Goal: Task Accomplishment & Management: Use online tool/utility

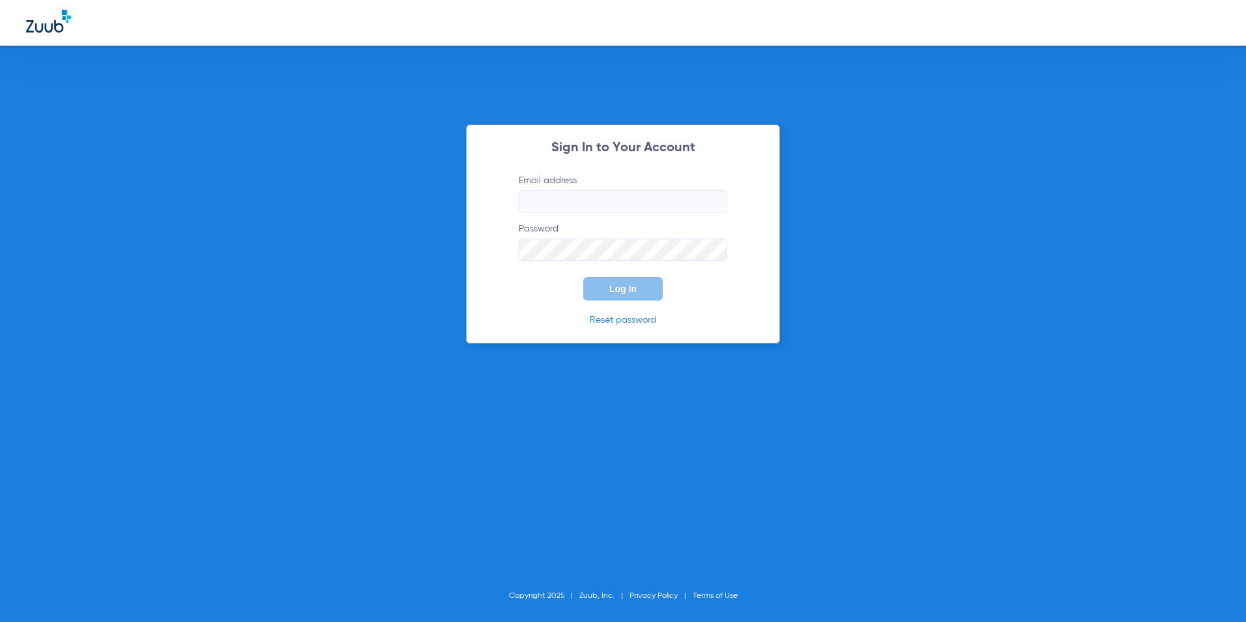
type input "[EMAIL_ADDRESS][DOMAIN_NAME]"
click at [630, 285] on span "Log In" at bounding box center [622, 289] width 27 height 10
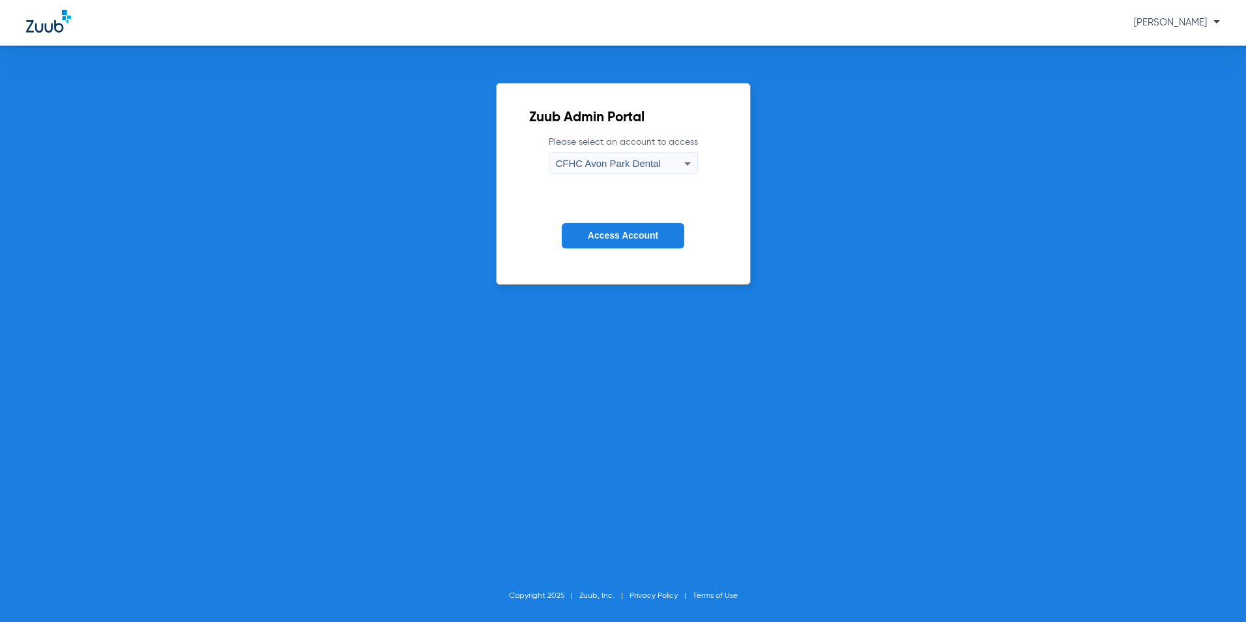
click at [663, 152] on mat-select "CFHC Avon Park Dental" at bounding box center [623, 163] width 149 height 22
click at [654, 162] on span "CFHC Avon Park Dental" at bounding box center [608, 163] width 105 height 11
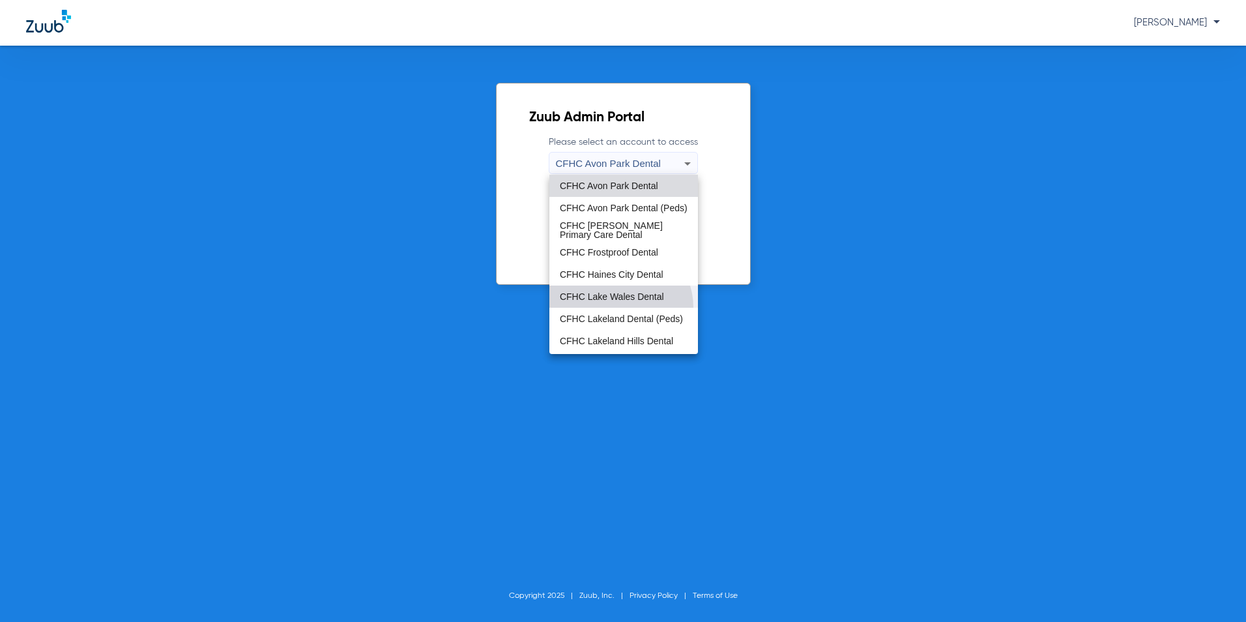
click at [620, 308] on div "CFHC Avon Park Dental [GEOGRAPHIC_DATA] (Peds) CFHC [PERSON_NAME] Primary Care …" at bounding box center [624, 264] width 149 height 179
click at [617, 314] on span "CFHC Lakeland Dental (Peds)" at bounding box center [621, 318] width 123 height 9
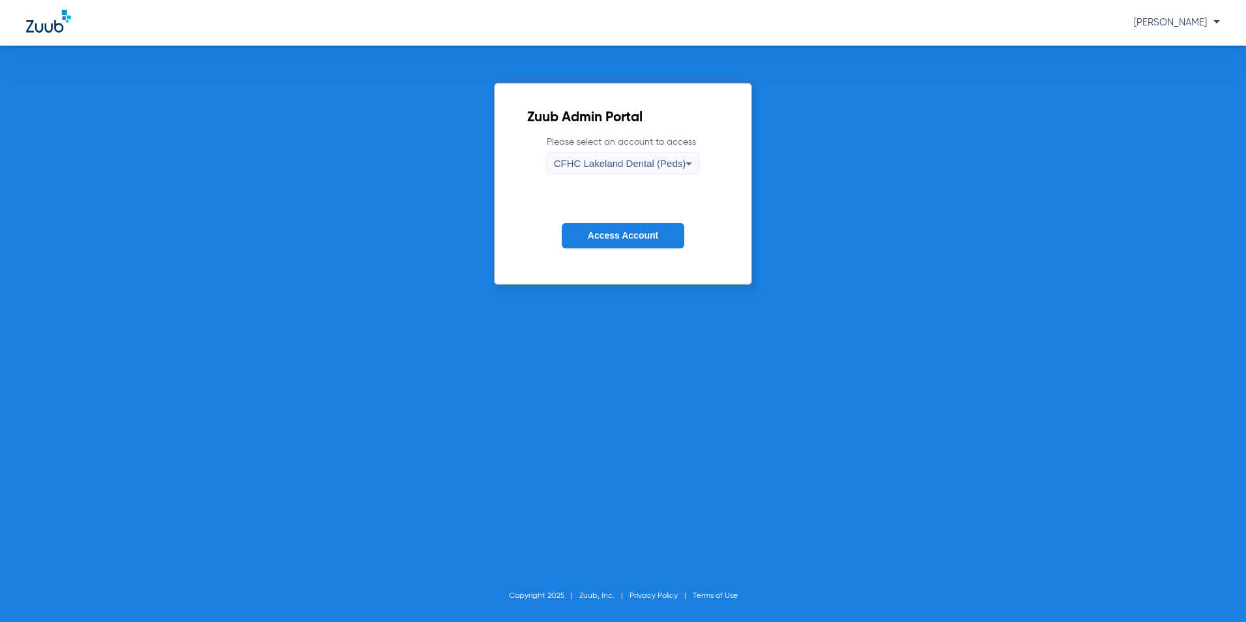
click at [634, 240] on span "Access Account" at bounding box center [623, 235] width 70 height 10
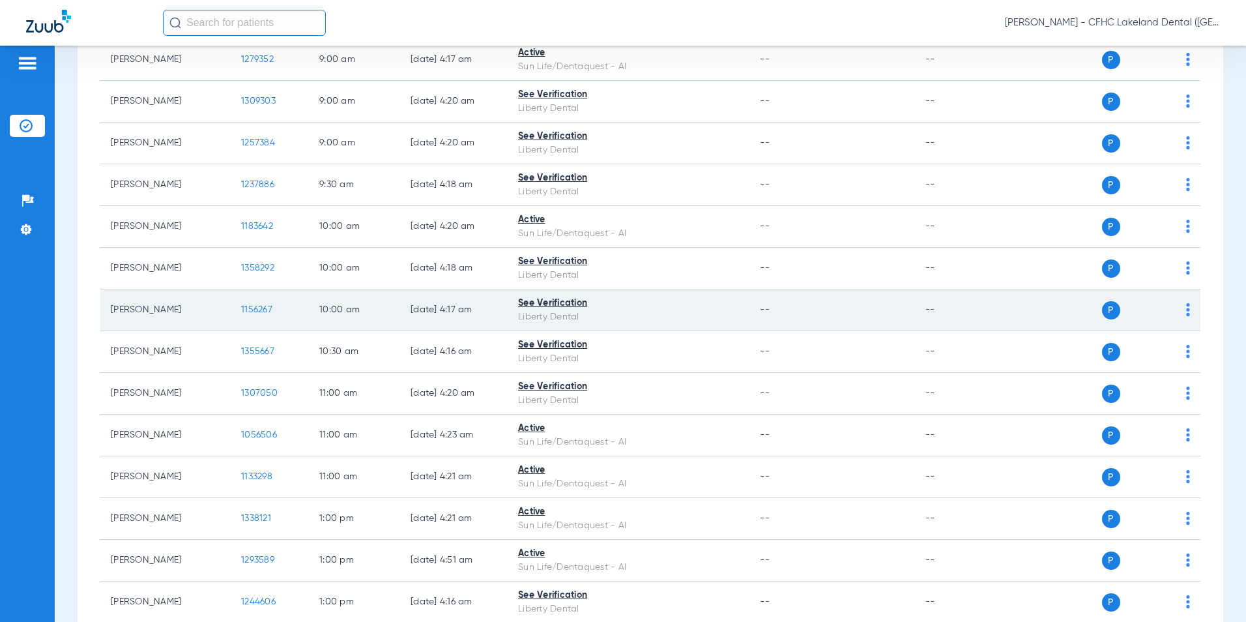
scroll to position [196, 0]
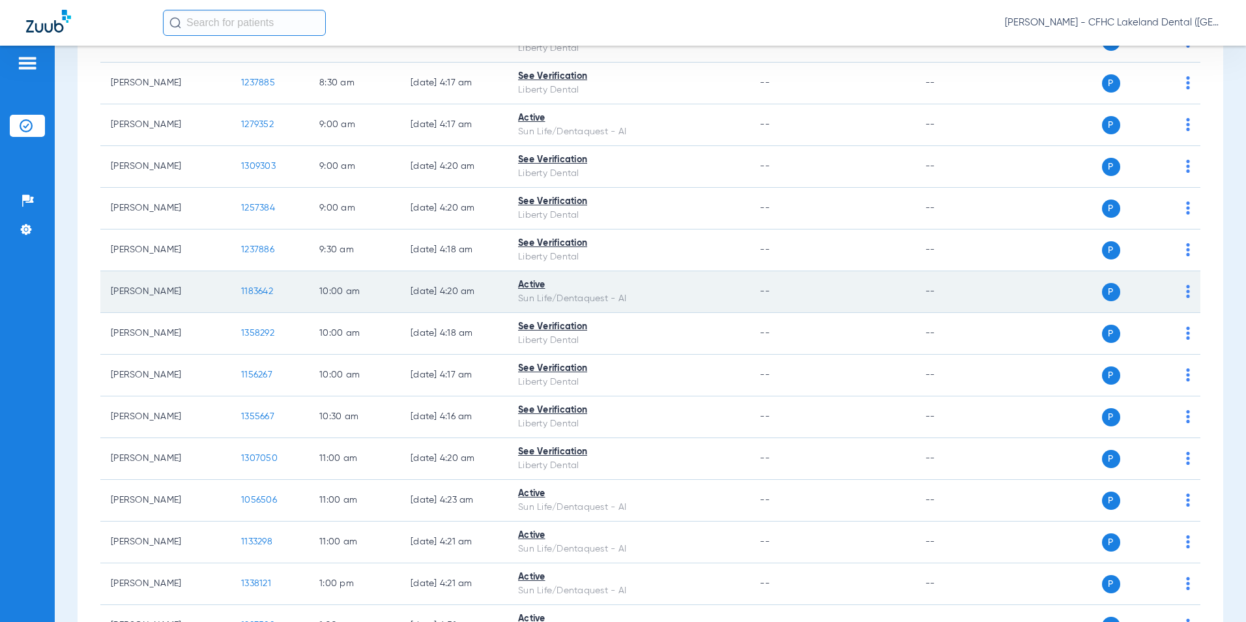
click at [255, 287] on span "1183642" at bounding box center [257, 291] width 32 height 9
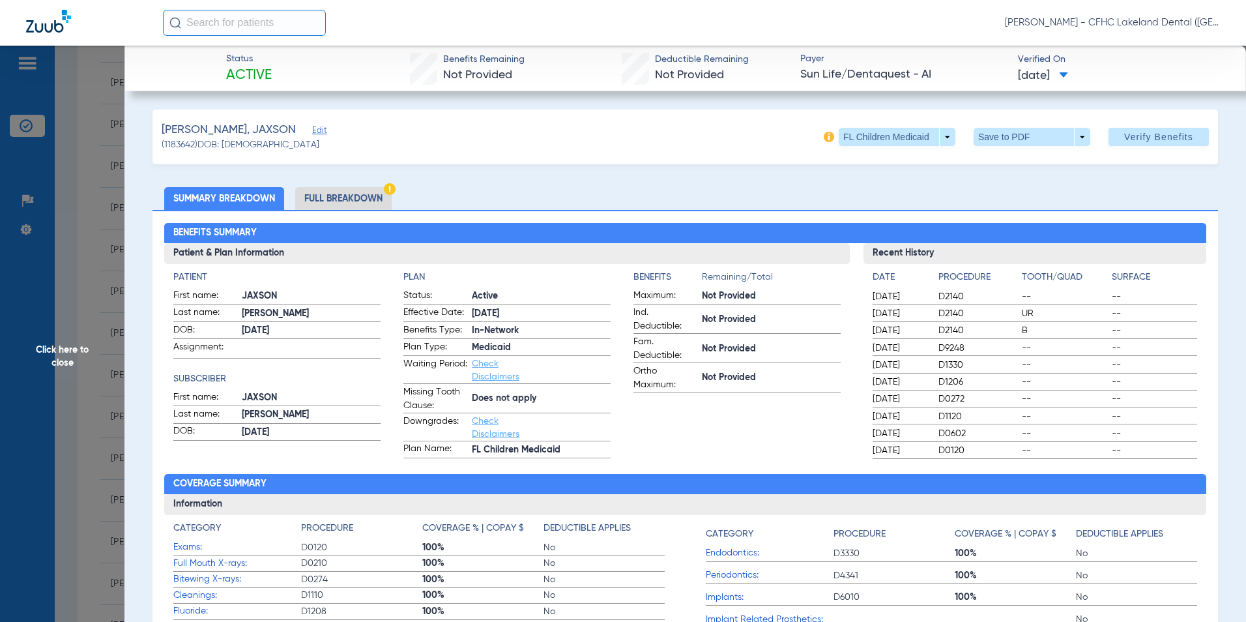
click at [51, 306] on span "Click here to close" at bounding box center [62, 357] width 125 height 622
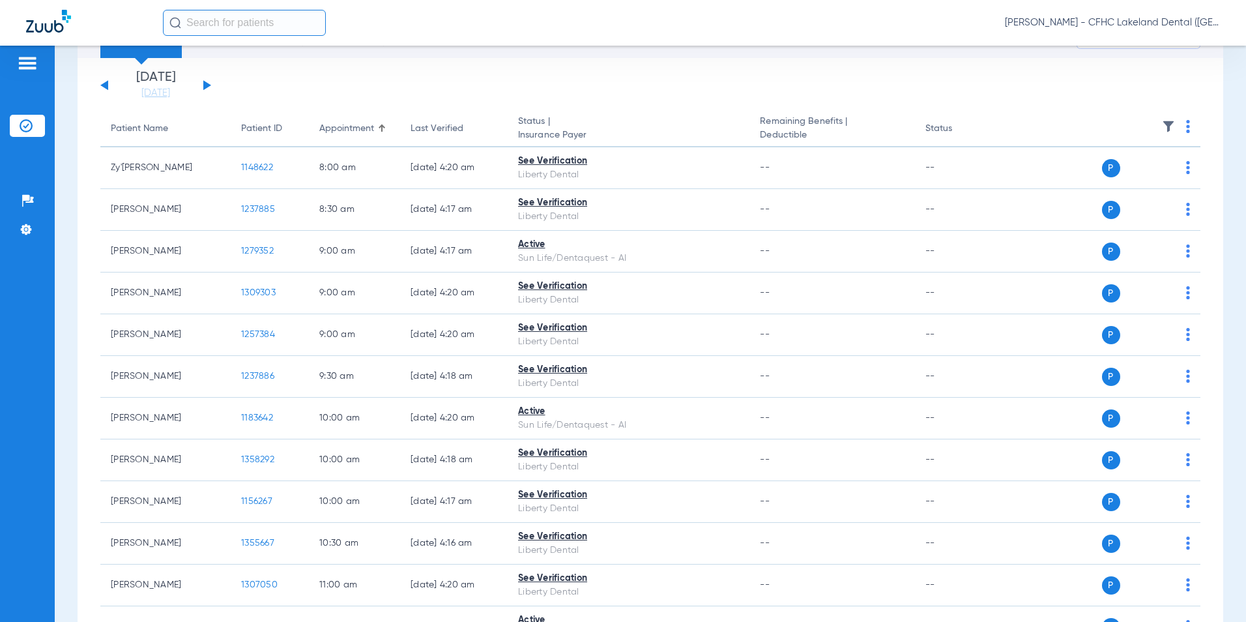
scroll to position [0, 0]
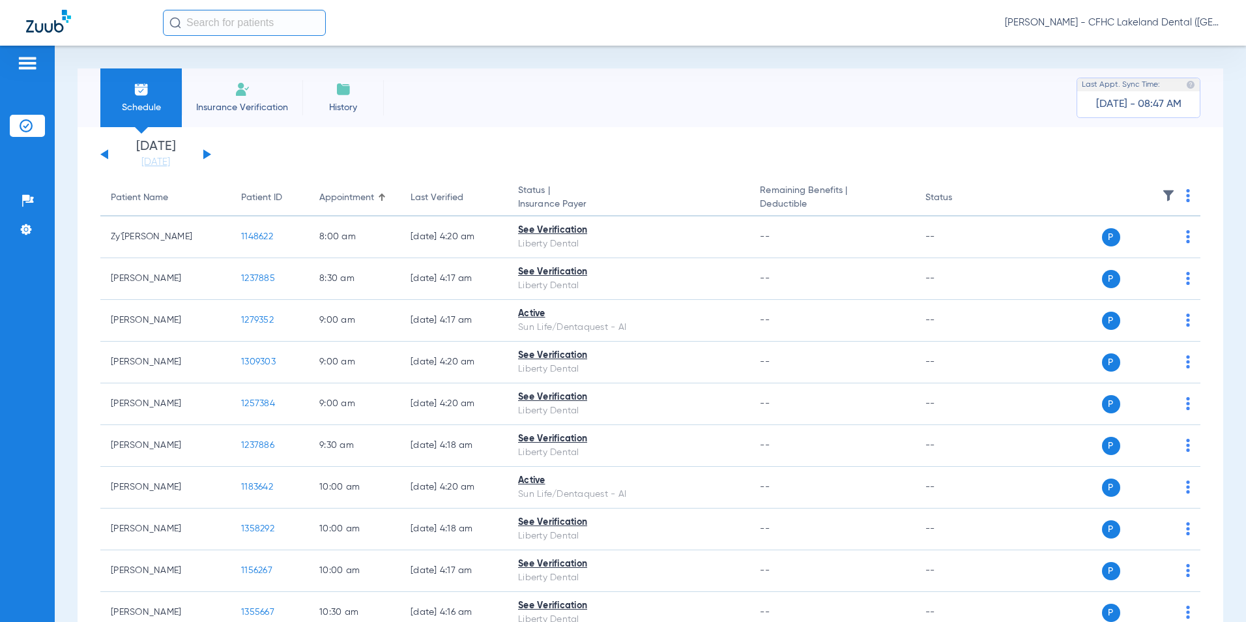
click at [205, 152] on button at bounding box center [207, 154] width 8 height 10
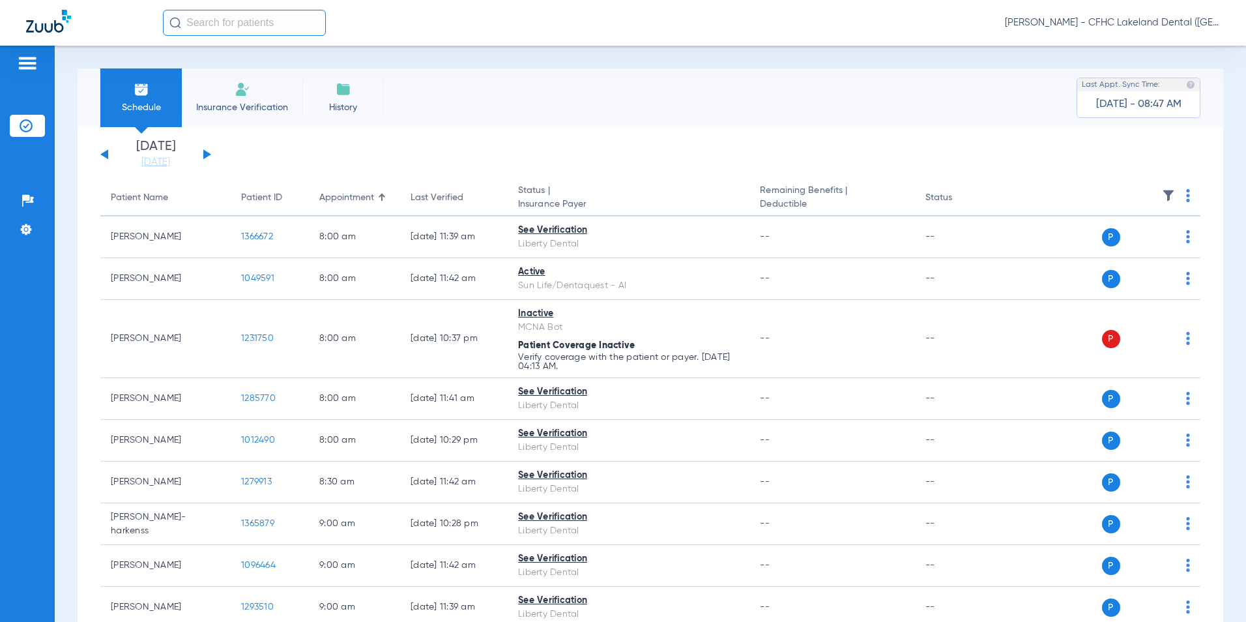
click at [205, 153] on button at bounding box center [207, 154] width 8 height 10
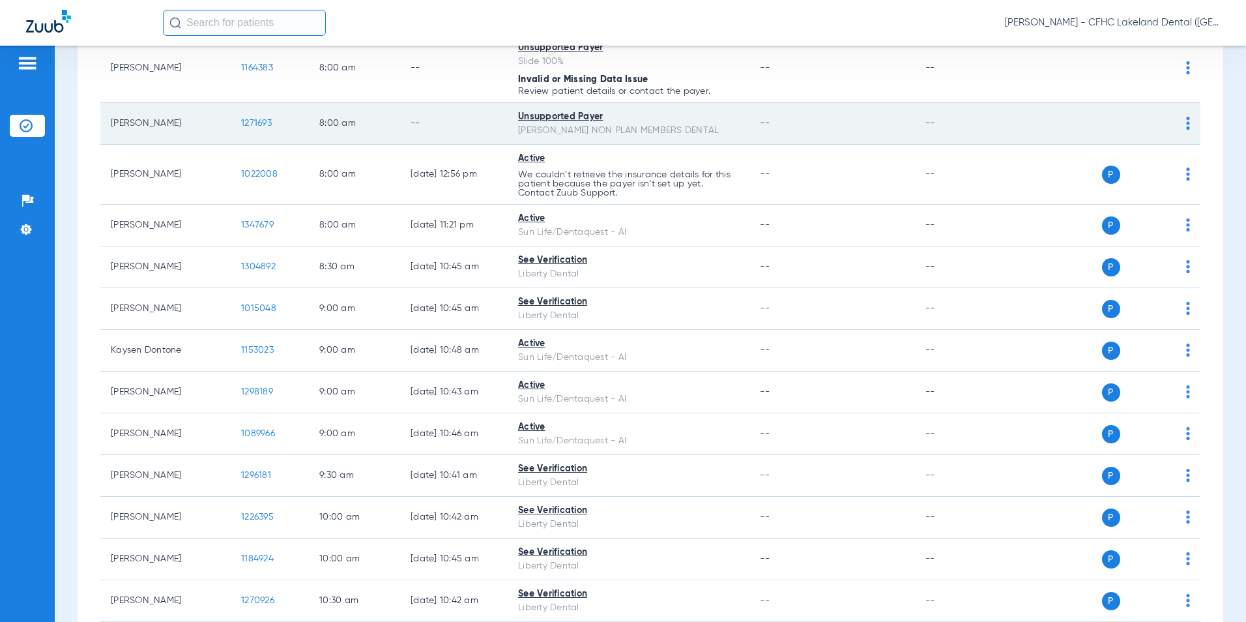
scroll to position [391, 0]
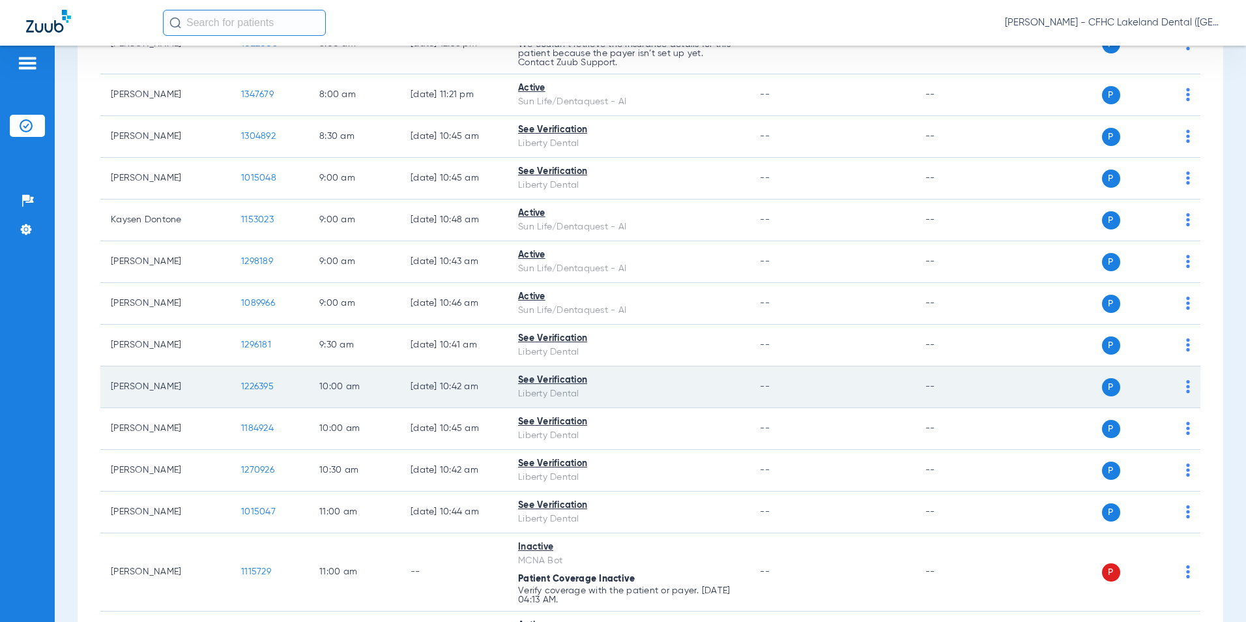
click at [263, 390] on span "1226395" at bounding box center [257, 386] width 33 height 9
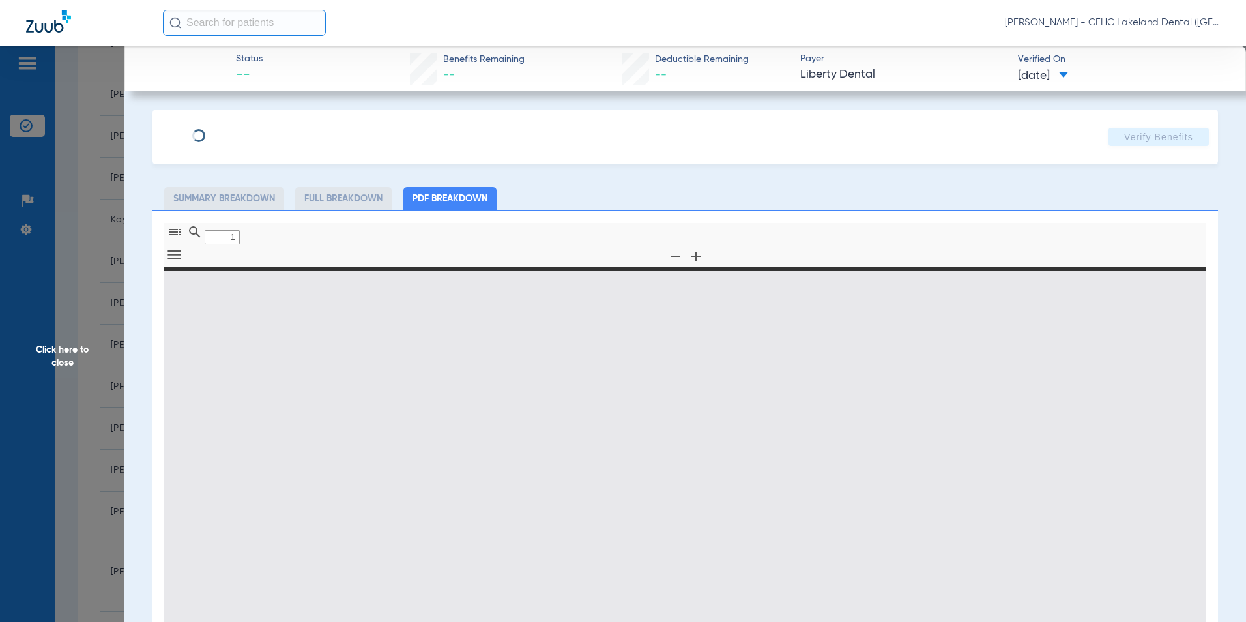
type input "0"
select select "page-width"
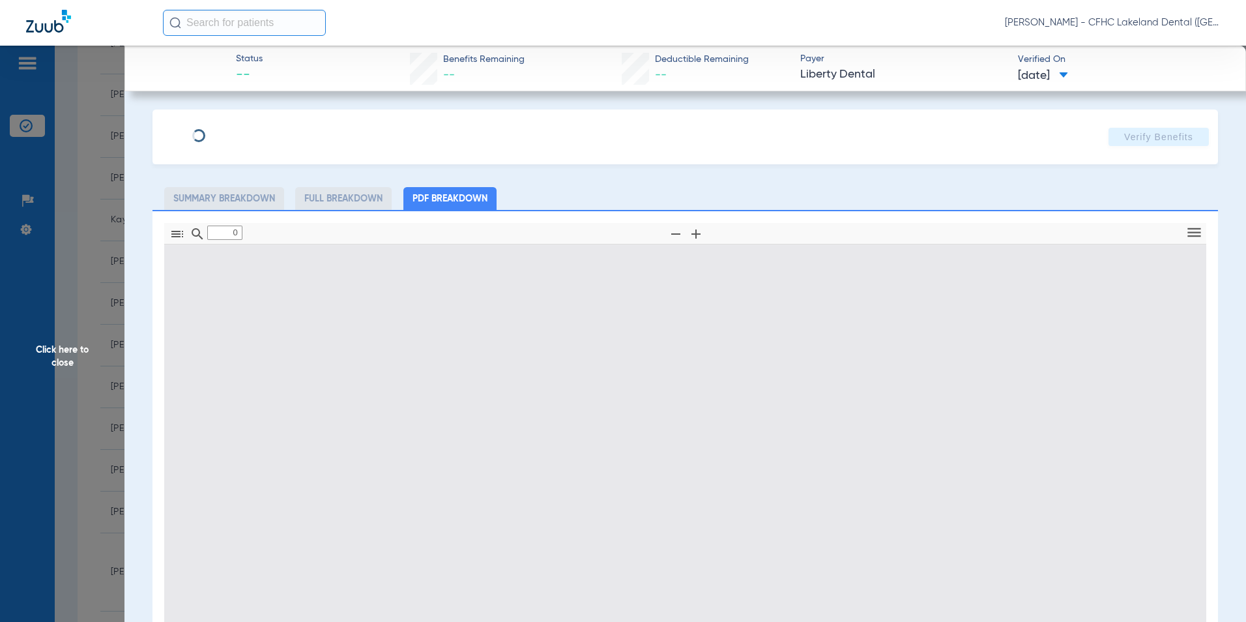
type input "1"
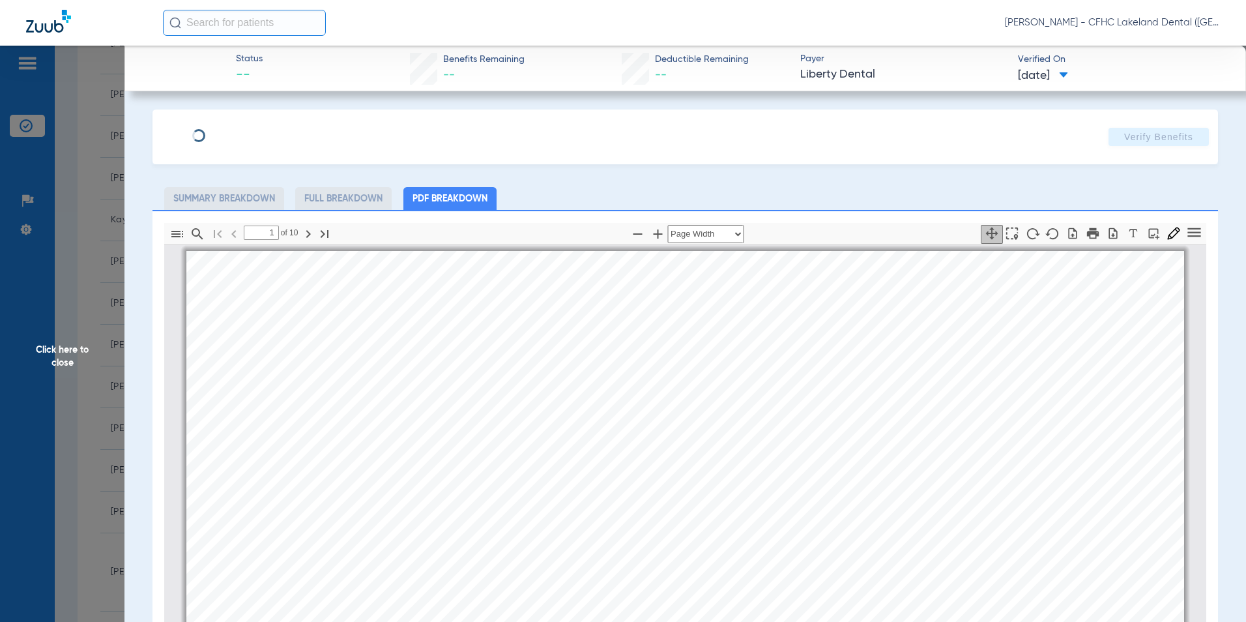
scroll to position [7, 0]
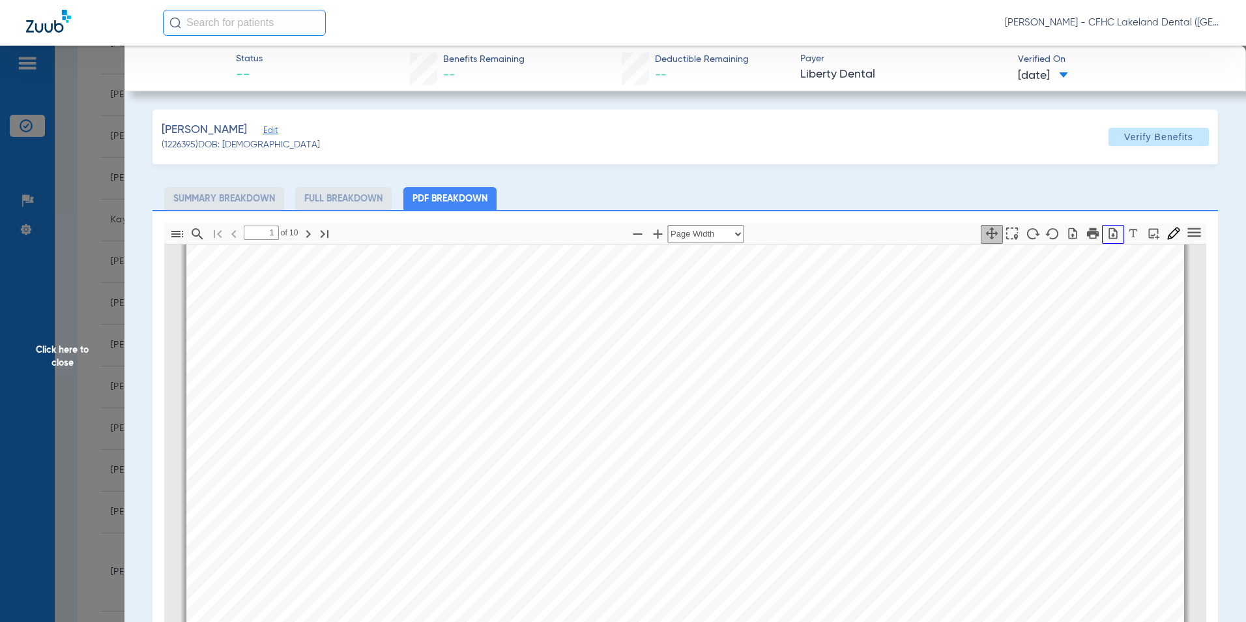
click at [1109, 238] on icon "button" at bounding box center [1113, 232] width 8 height 11
click at [55, 336] on span "Click here to close" at bounding box center [62, 357] width 125 height 622
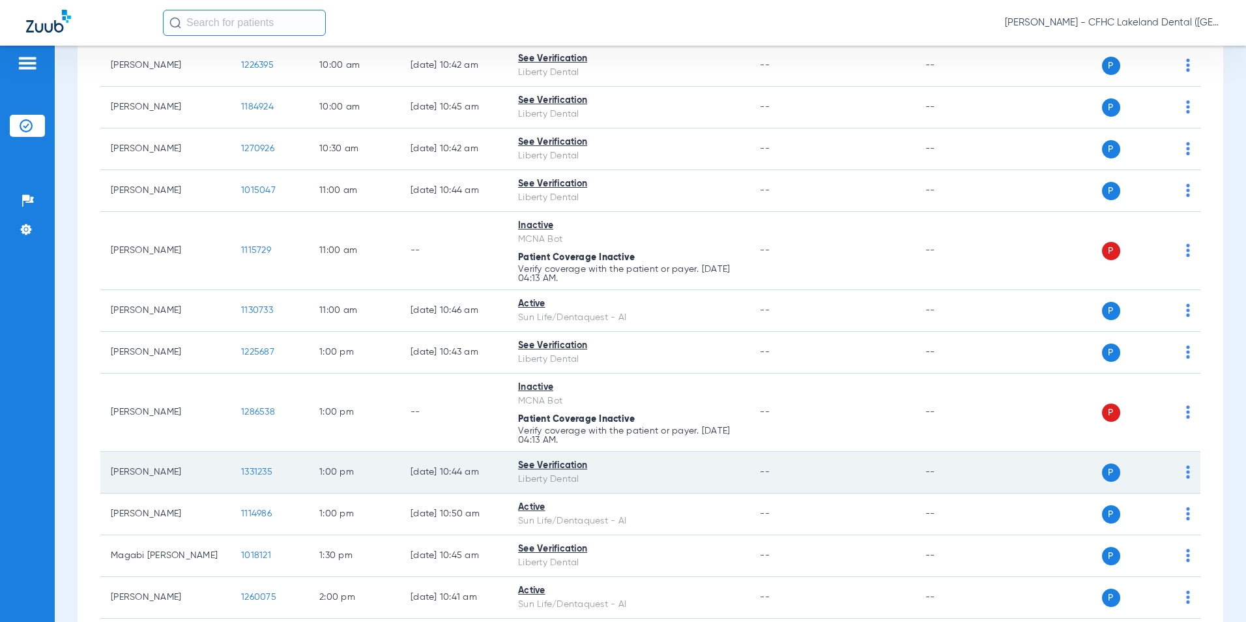
scroll to position [717, 0]
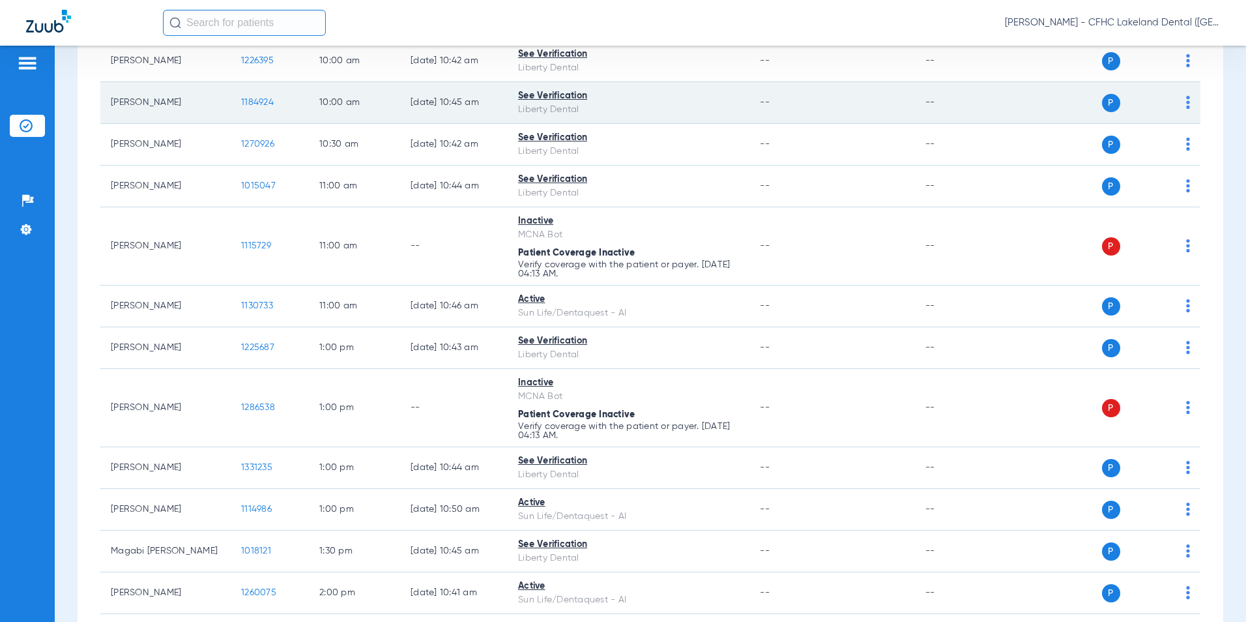
click at [246, 105] on span "1184924" at bounding box center [257, 102] width 33 height 9
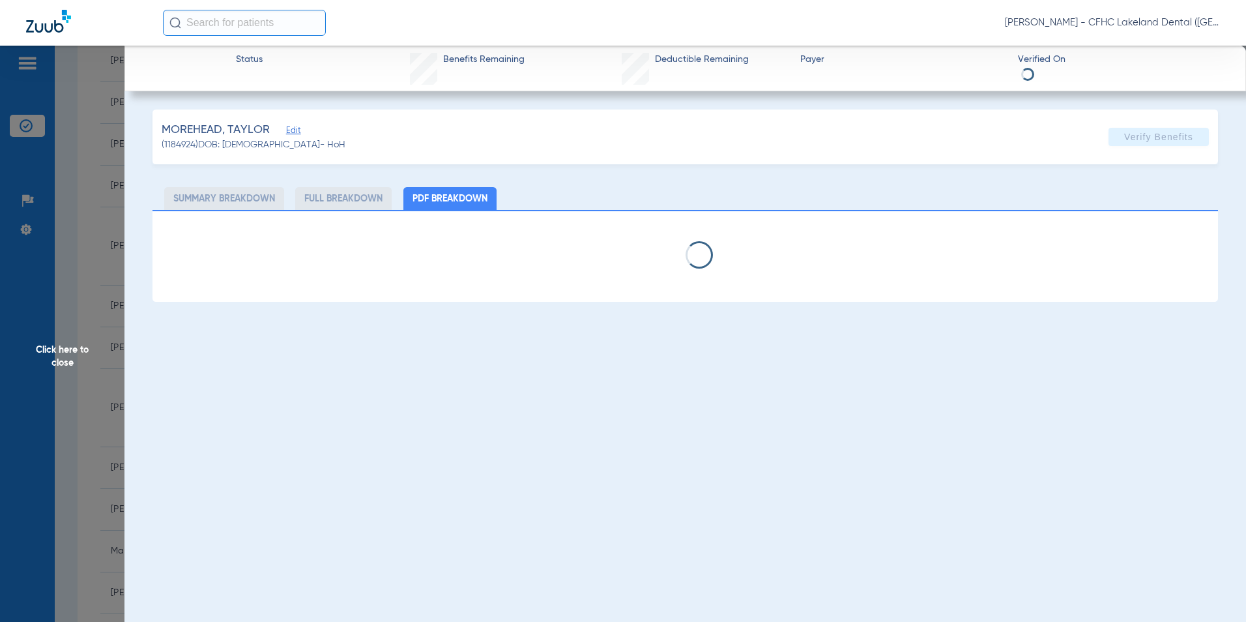
select select "page-width"
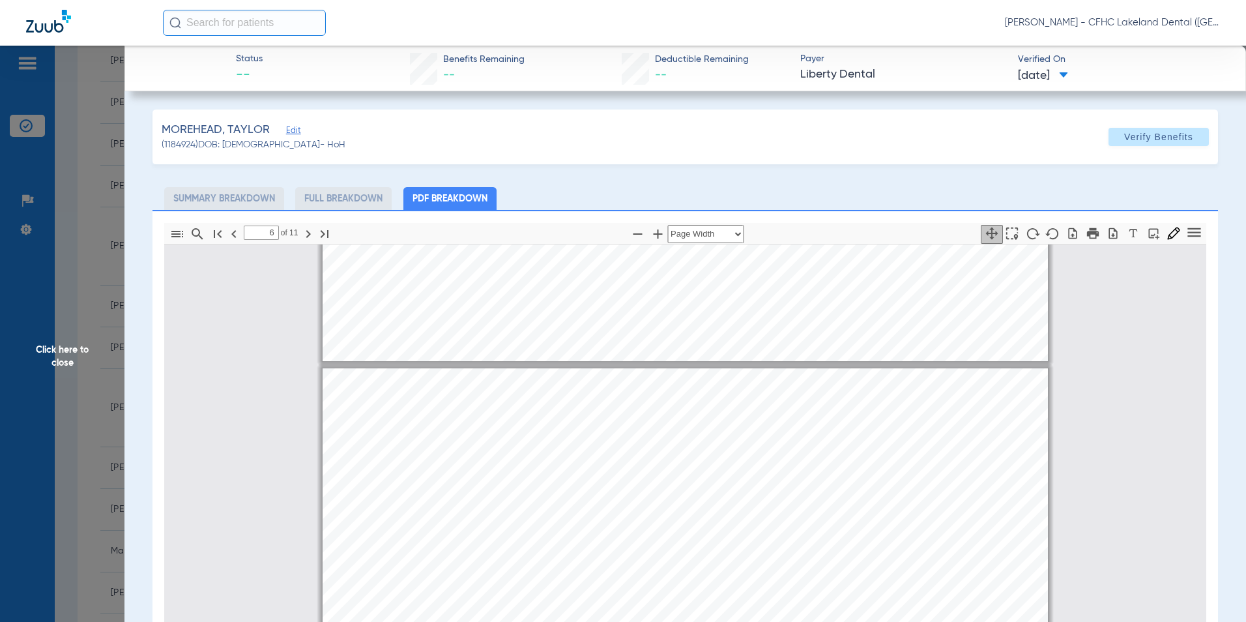
scroll to position [4374, 0]
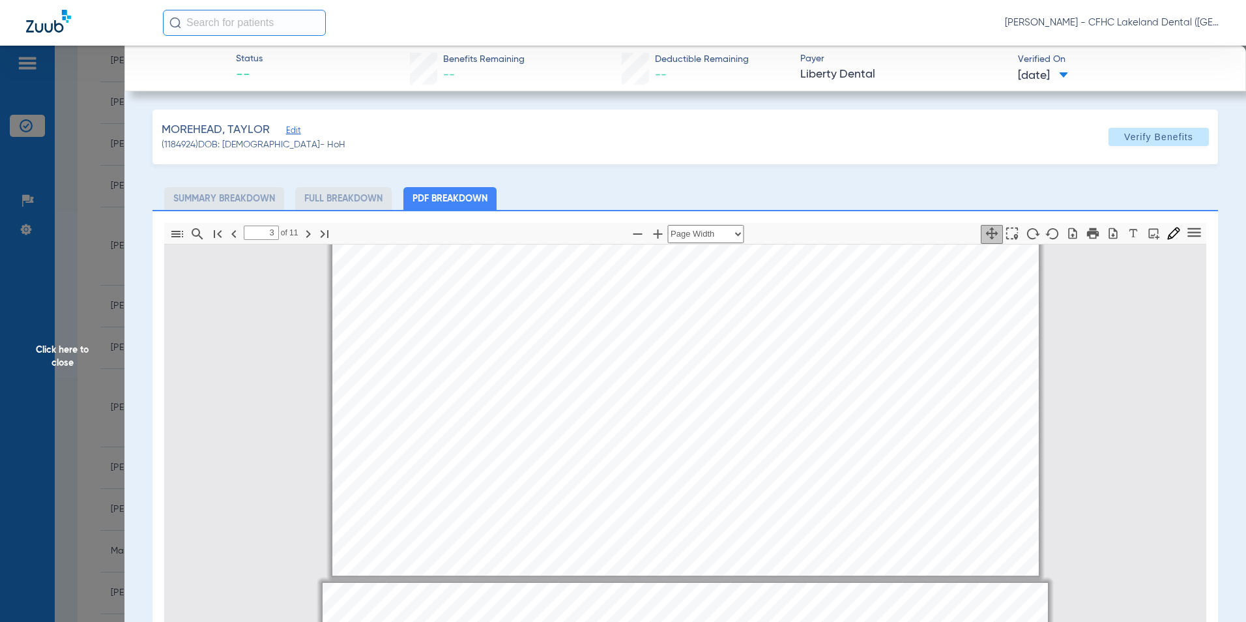
type input "2"
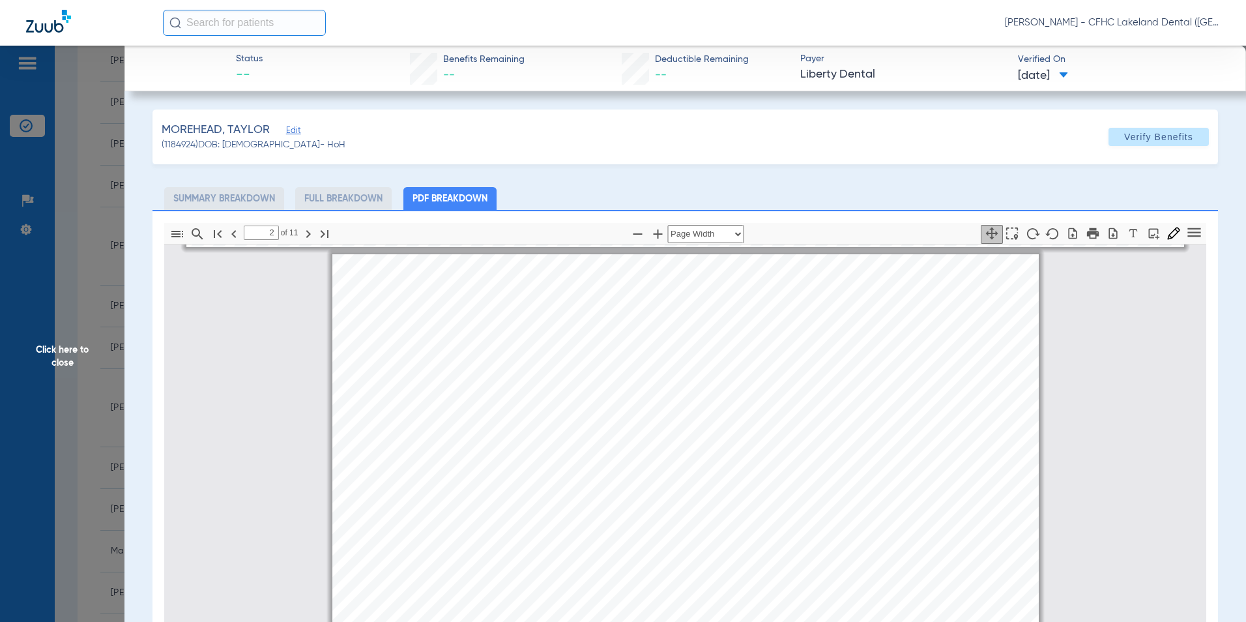
scroll to position [593, 0]
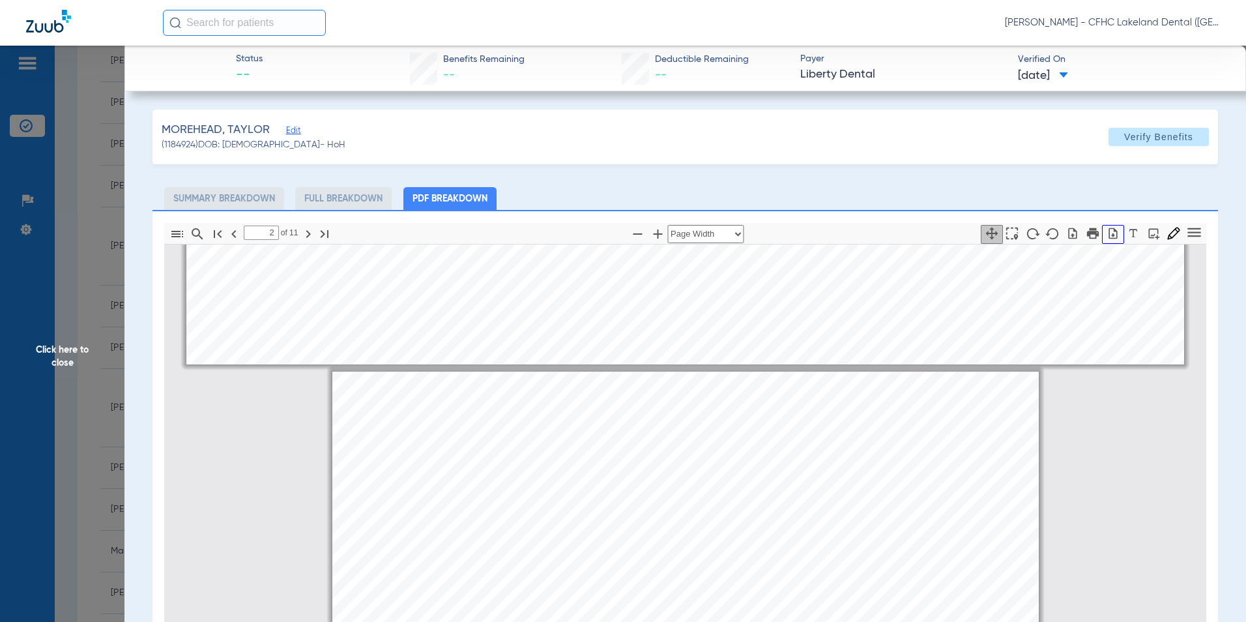
click at [1109, 230] on icon "button" at bounding box center [1113, 232] width 8 height 11
click at [85, 377] on span "Click here to close" at bounding box center [62, 357] width 125 height 622
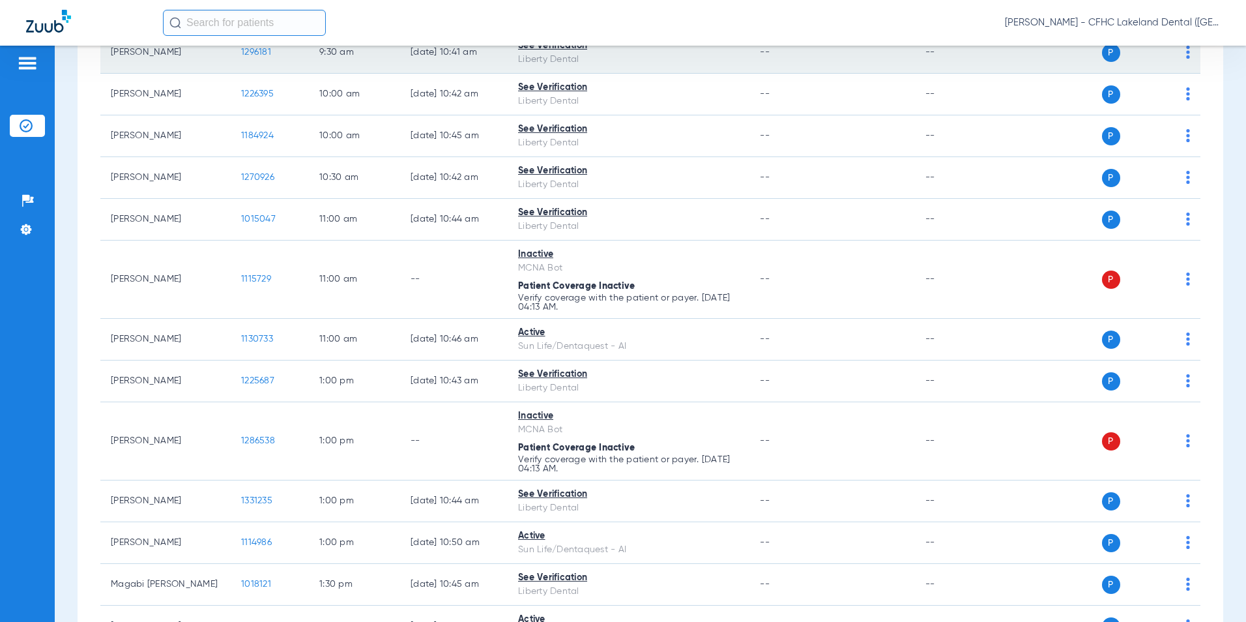
scroll to position [587, 0]
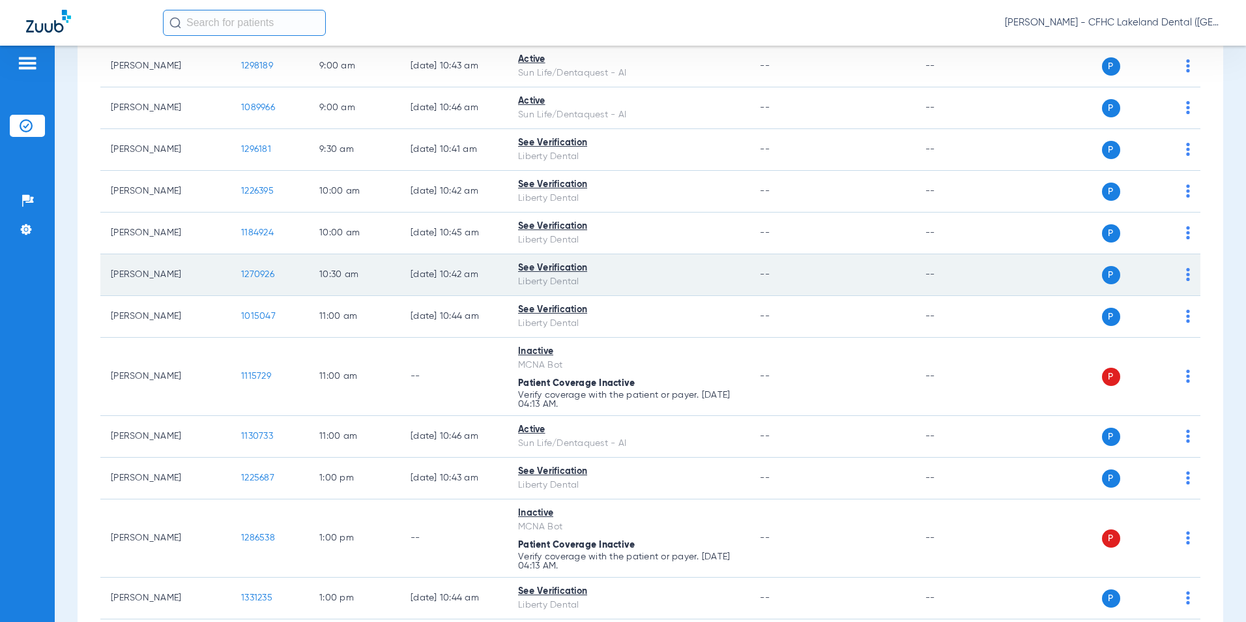
click at [254, 276] on span "1270926" at bounding box center [257, 274] width 33 height 9
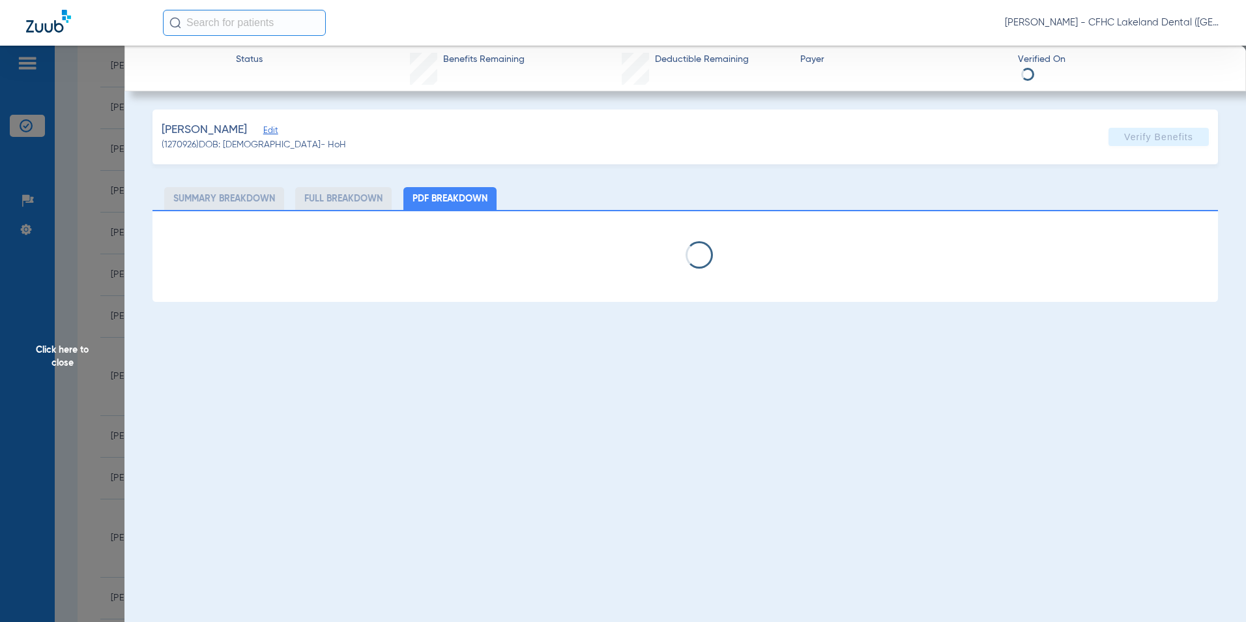
select select "page-width"
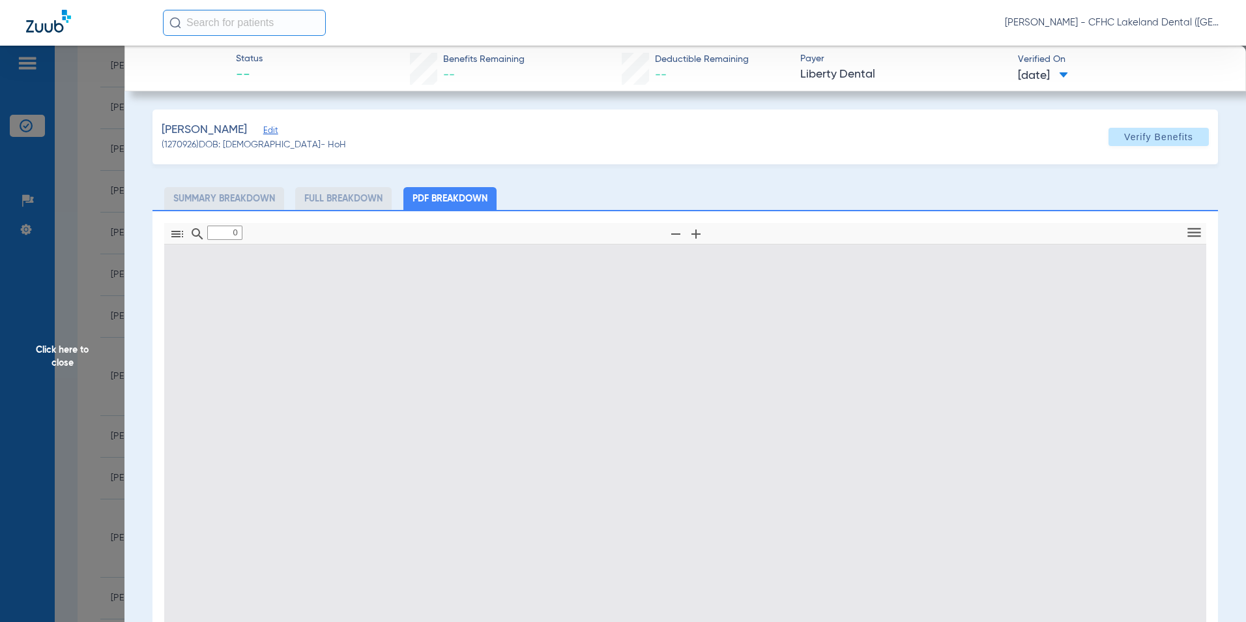
type input "1"
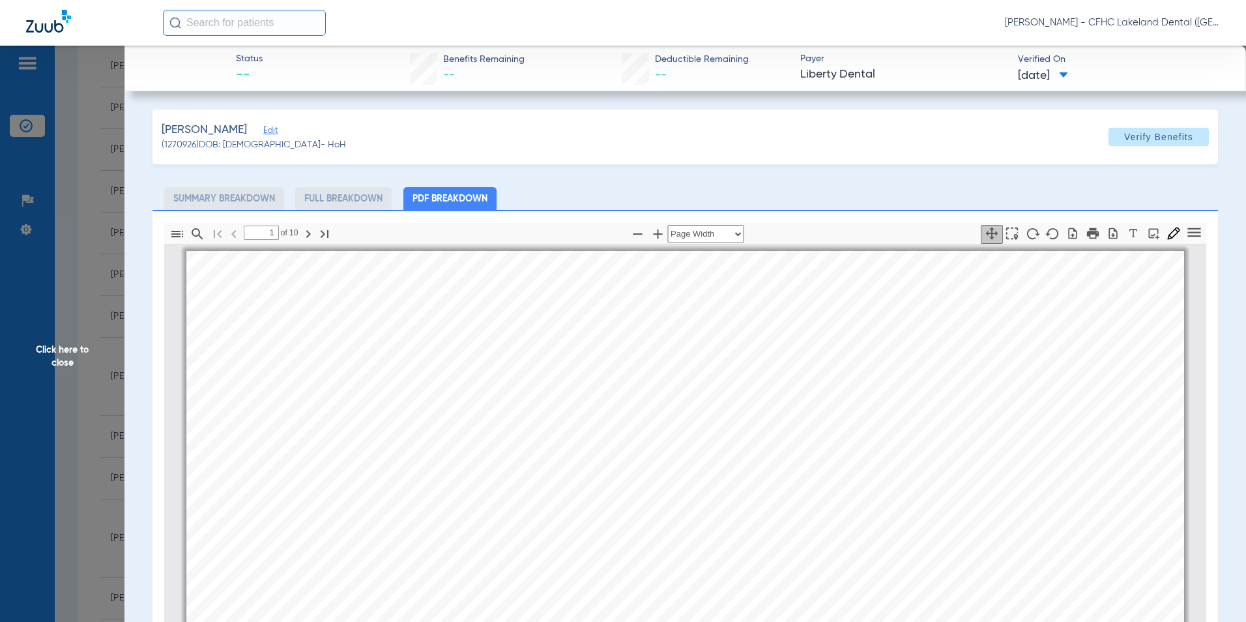
scroll to position [7, 0]
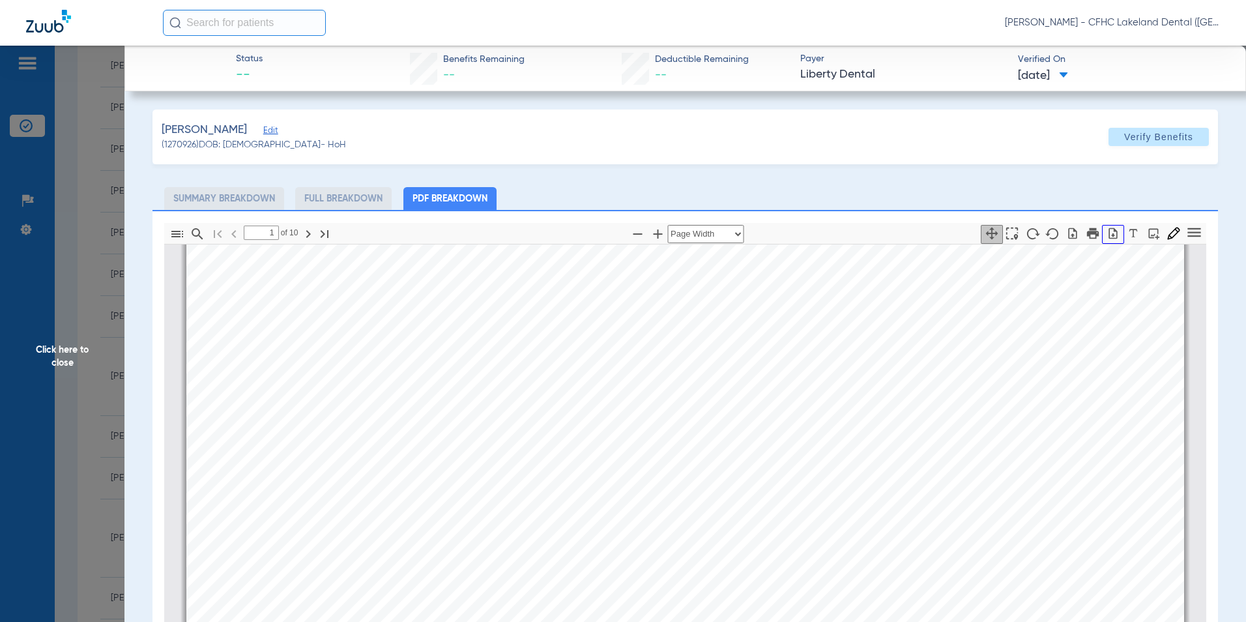
click at [1110, 231] on icon "button" at bounding box center [1113, 233] width 13 height 13
click at [89, 360] on span "Click here to close" at bounding box center [62, 357] width 125 height 622
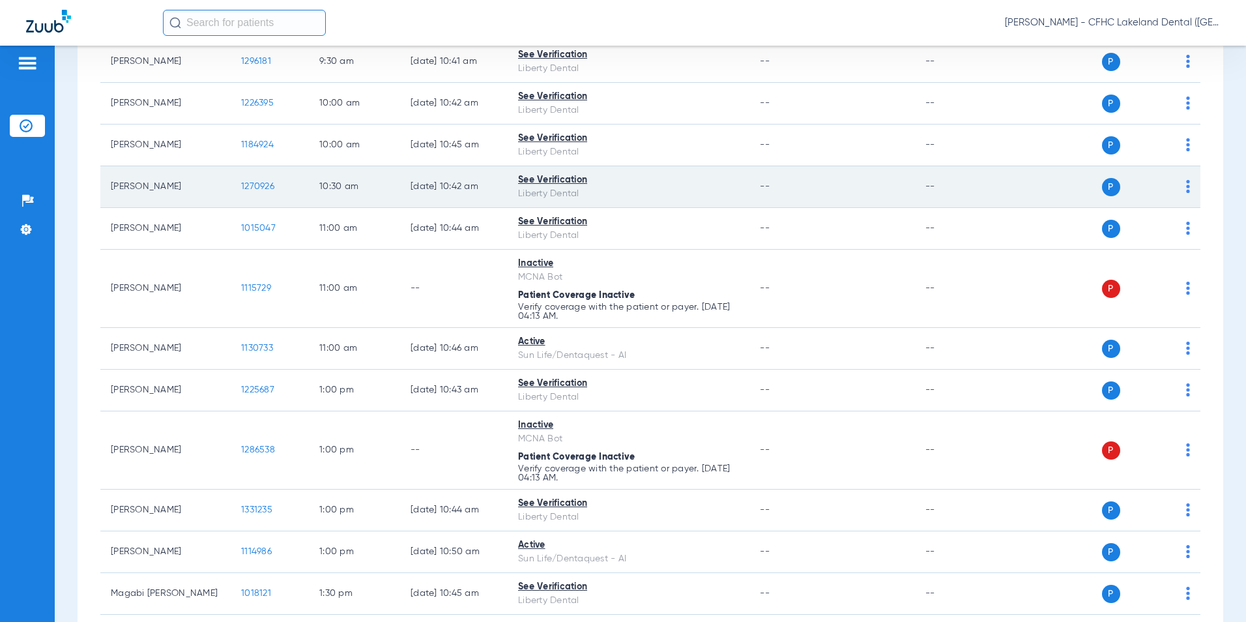
scroll to position [652, 0]
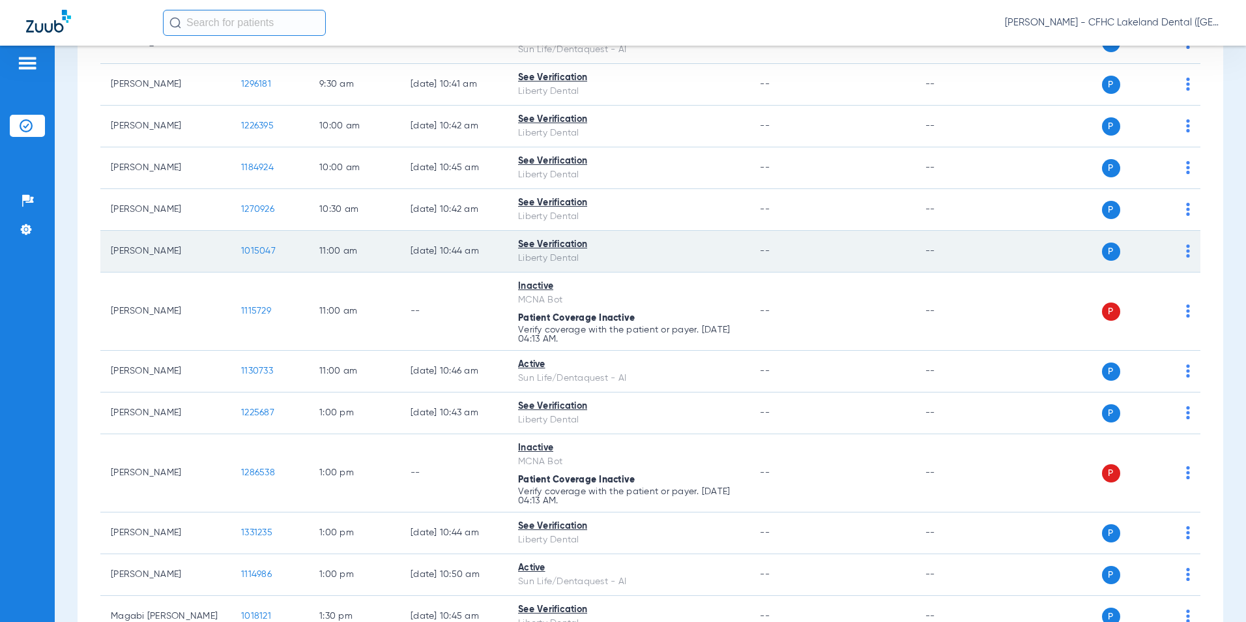
click at [260, 246] on span "1015047" at bounding box center [258, 250] width 35 height 9
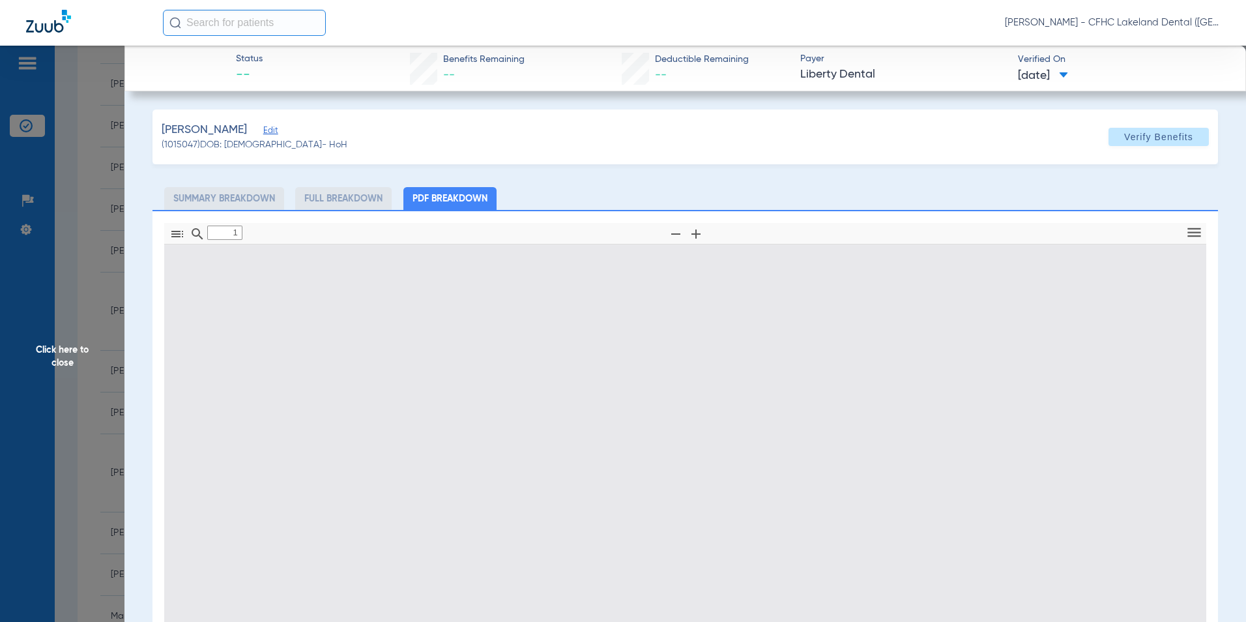
type input "0"
select select "page-width"
type input "1"
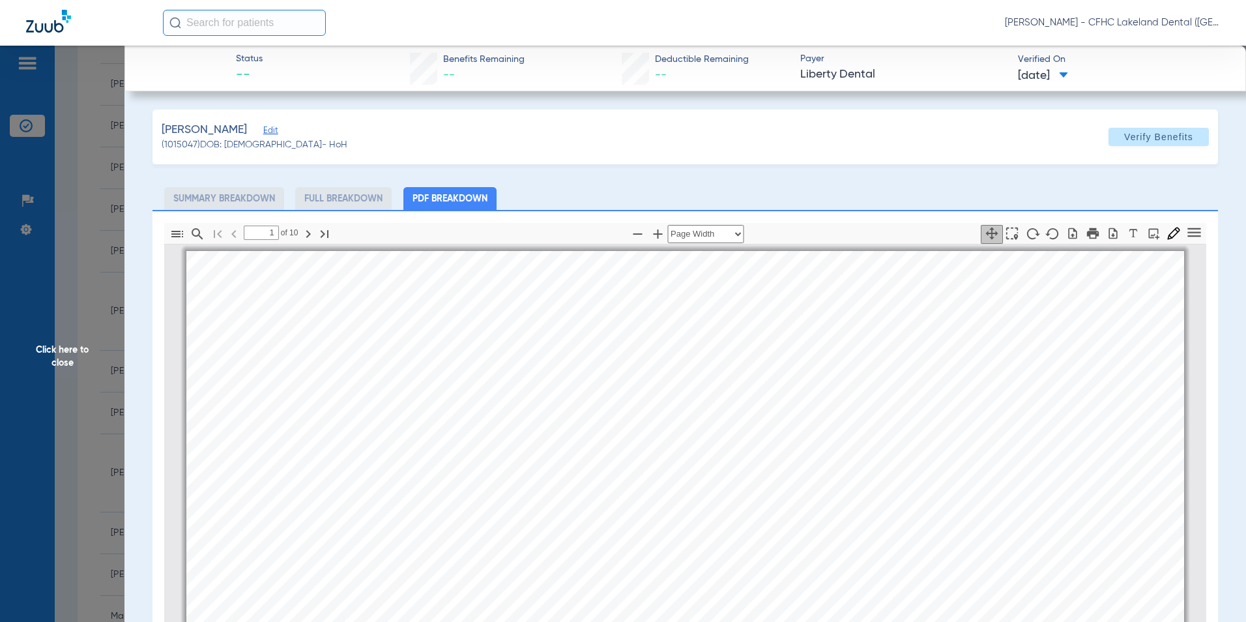
scroll to position [7, 0]
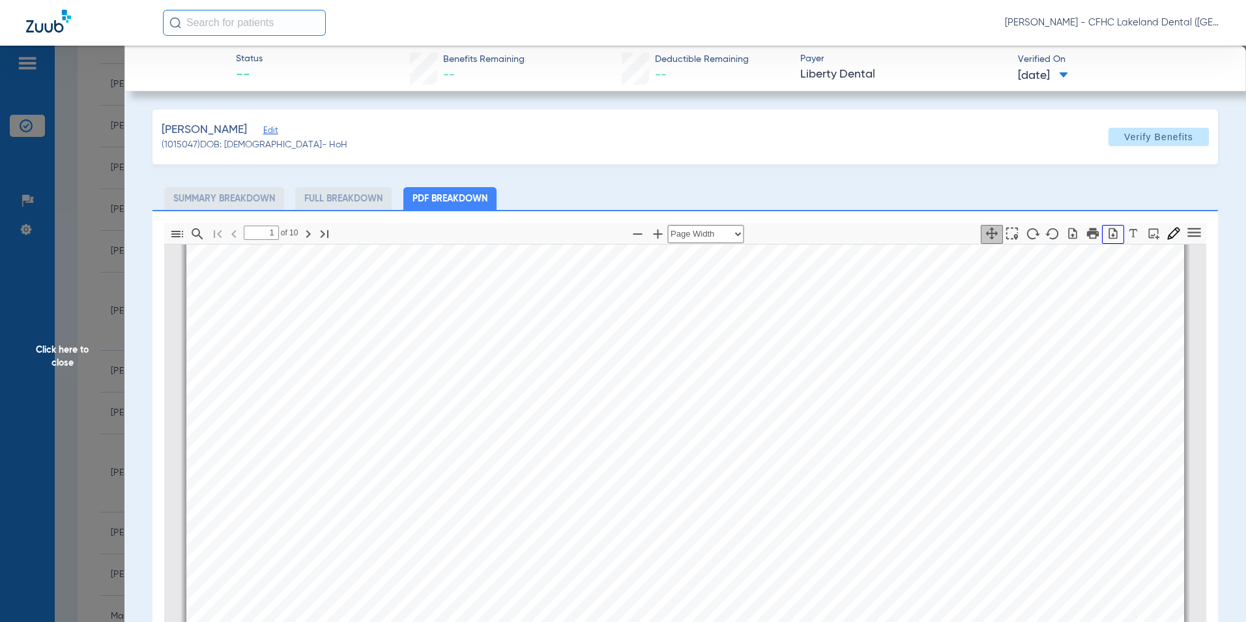
click at [1109, 238] on icon "button" at bounding box center [1113, 232] width 8 height 11
click at [47, 330] on span "Click here to close" at bounding box center [62, 357] width 125 height 622
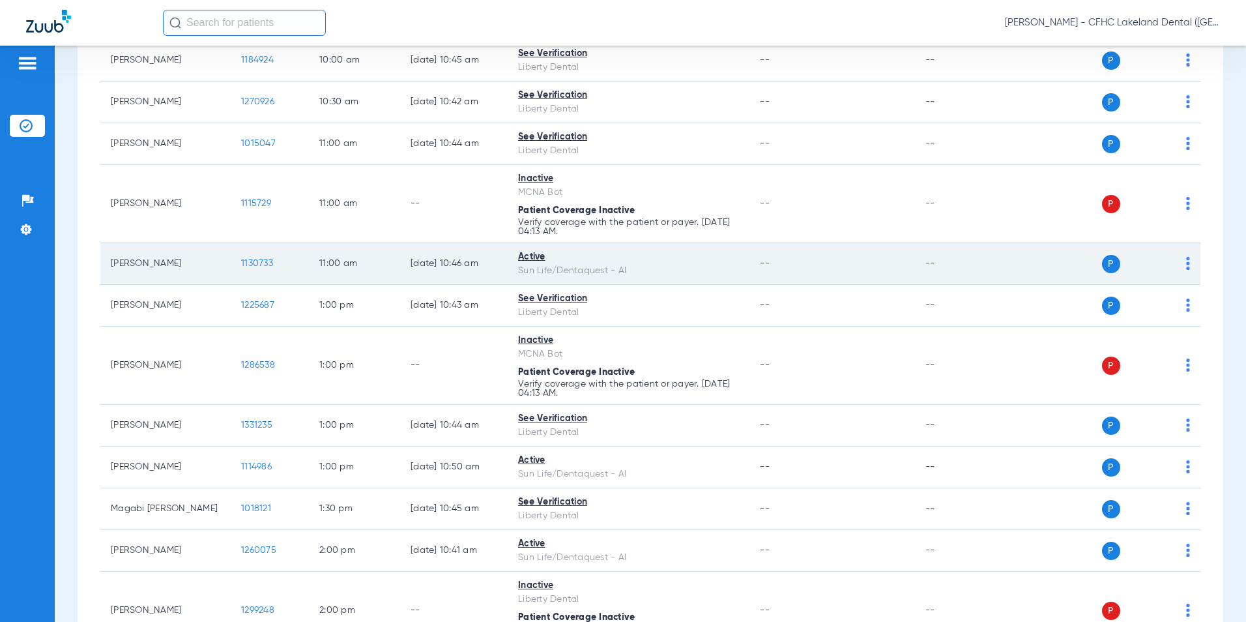
scroll to position [782, 0]
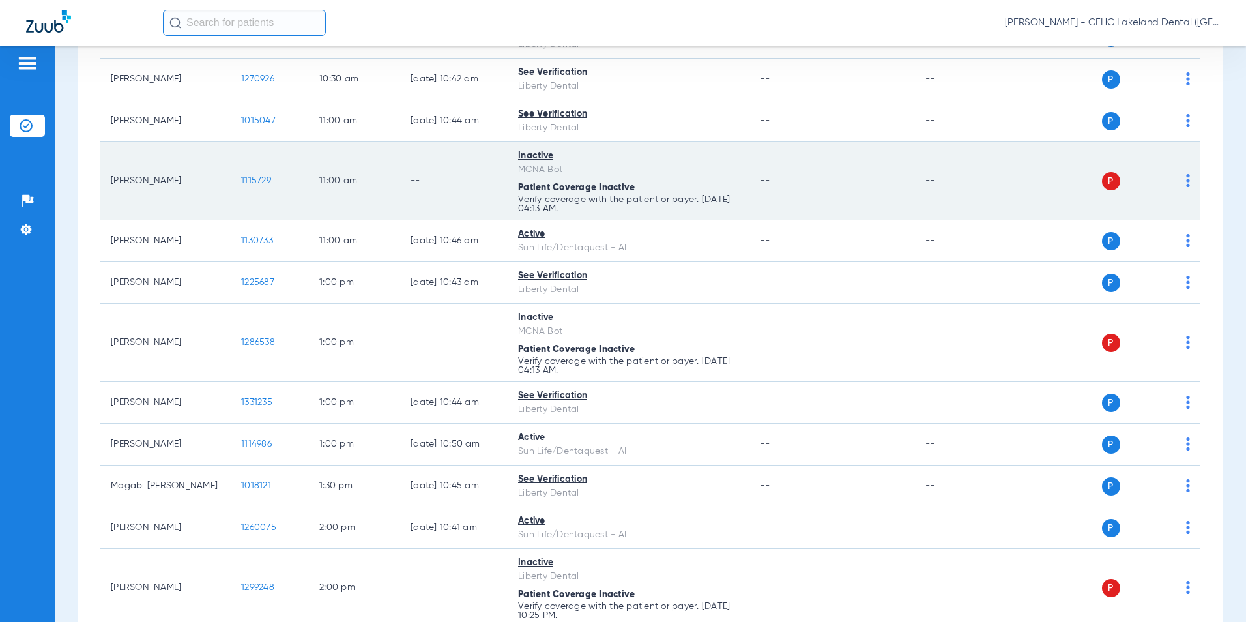
click at [251, 186] on td "1115729" at bounding box center [270, 181] width 78 height 78
click at [258, 177] on span "1115729" at bounding box center [256, 180] width 30 height 9
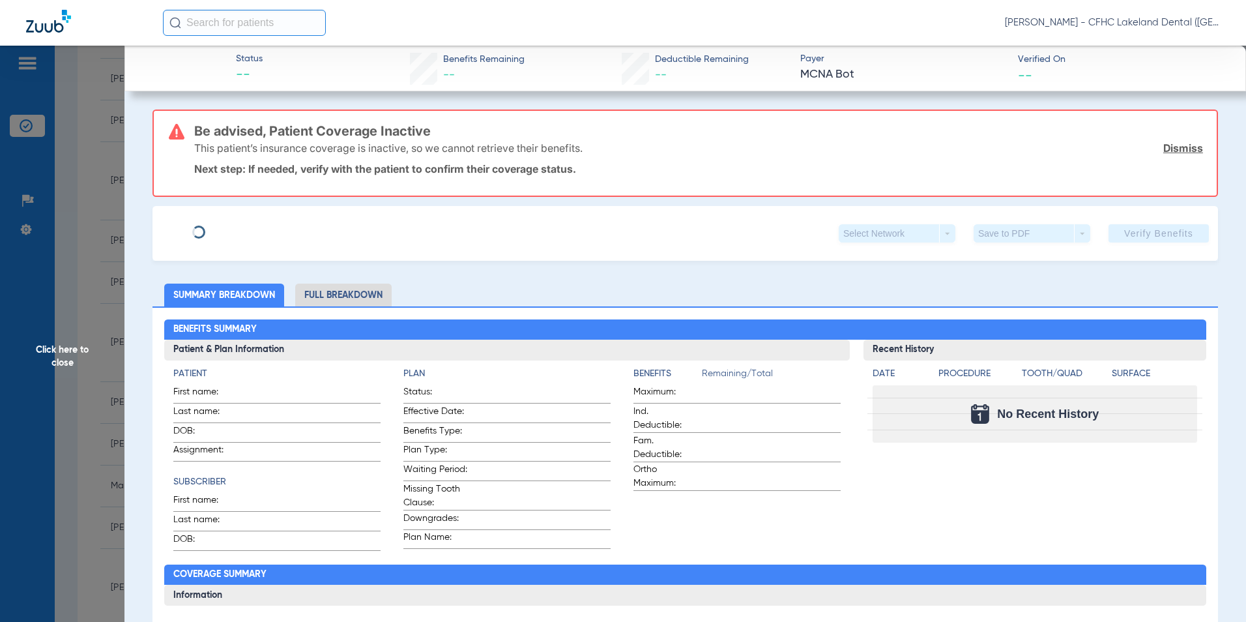
type input "[PERSON_NAME]"
type input "[DATE]"
type input "9307554587"
type input "99999"
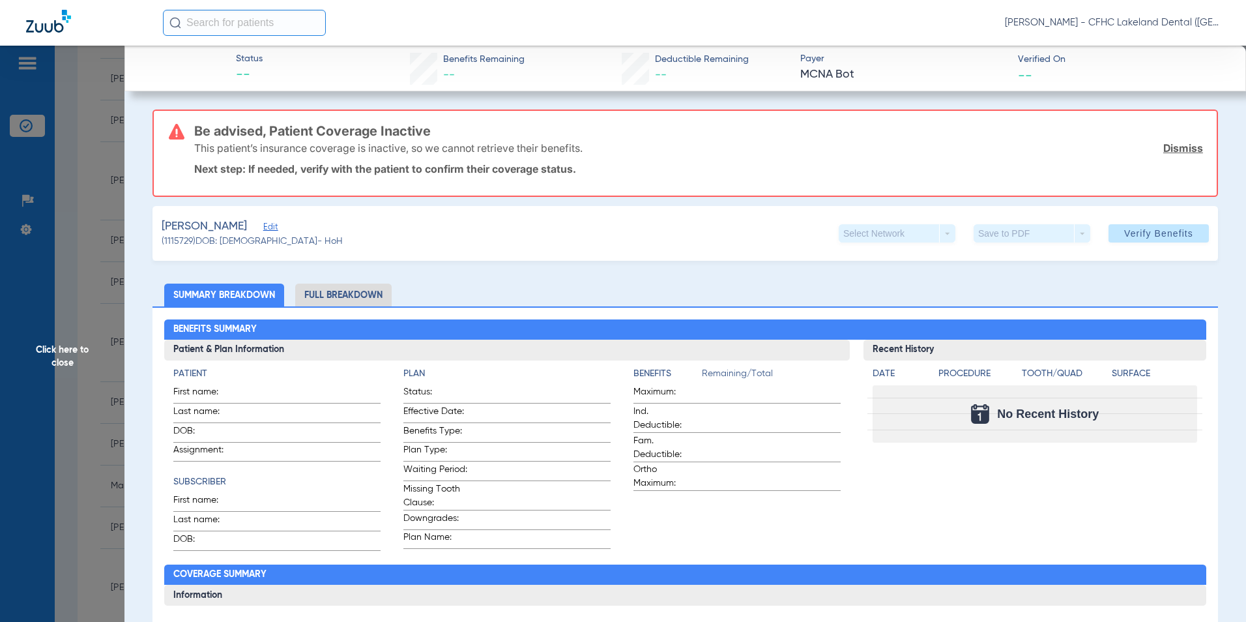
click at [274, 235] on span "(1115729) DOB: [DEMOGRAPHIC_DATA] - HoH" at bounding box center [252, 242] width 181 height 14
click at [274, 231] on span "Edit" at bounding box center [269, 228] width 12 height 12
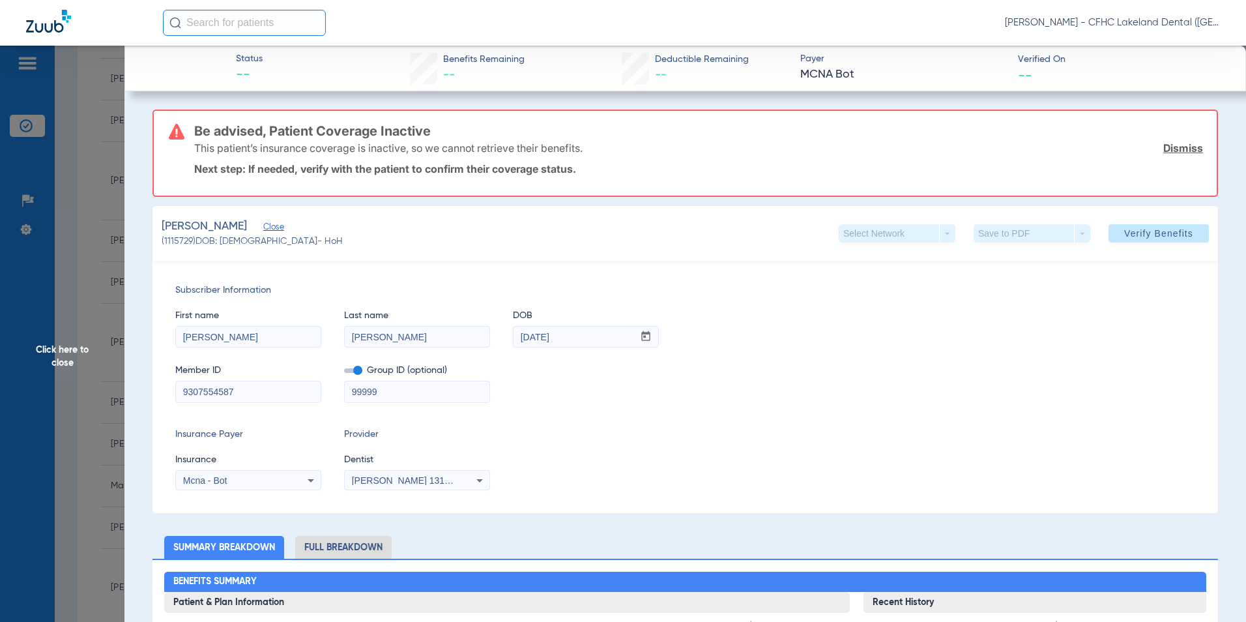
drag, startPoint x: 241, startPoint y: 392, endPoint x: 158, endPoint y: 387, distance: 82.3
click at [158, 387] on div "Subscriber Information First name [PERSON_NAME] Last name [PERSON_NAME] DOB mm …" at bounding box center [686, 387] width 1066 height 252
click at [91, 362] on span "Click here to close" at bounding box center [62, 357] width 125 height 622
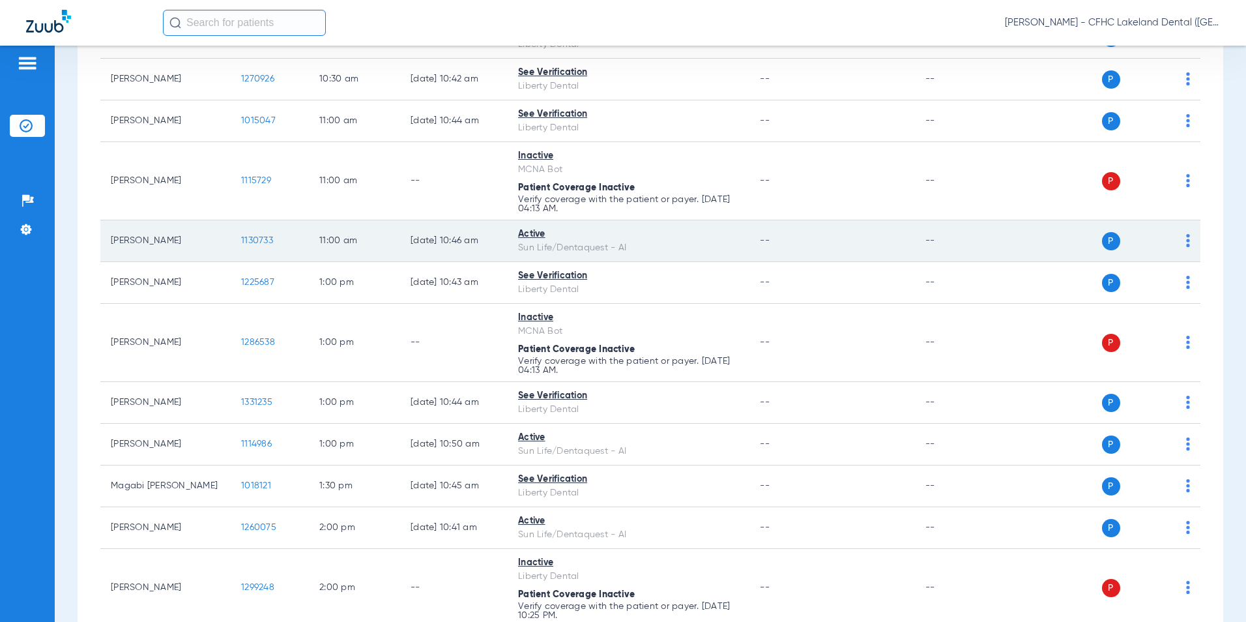
click at [249, 241] on span "1130733" at bounding box center [257, 240] width 32 height 9
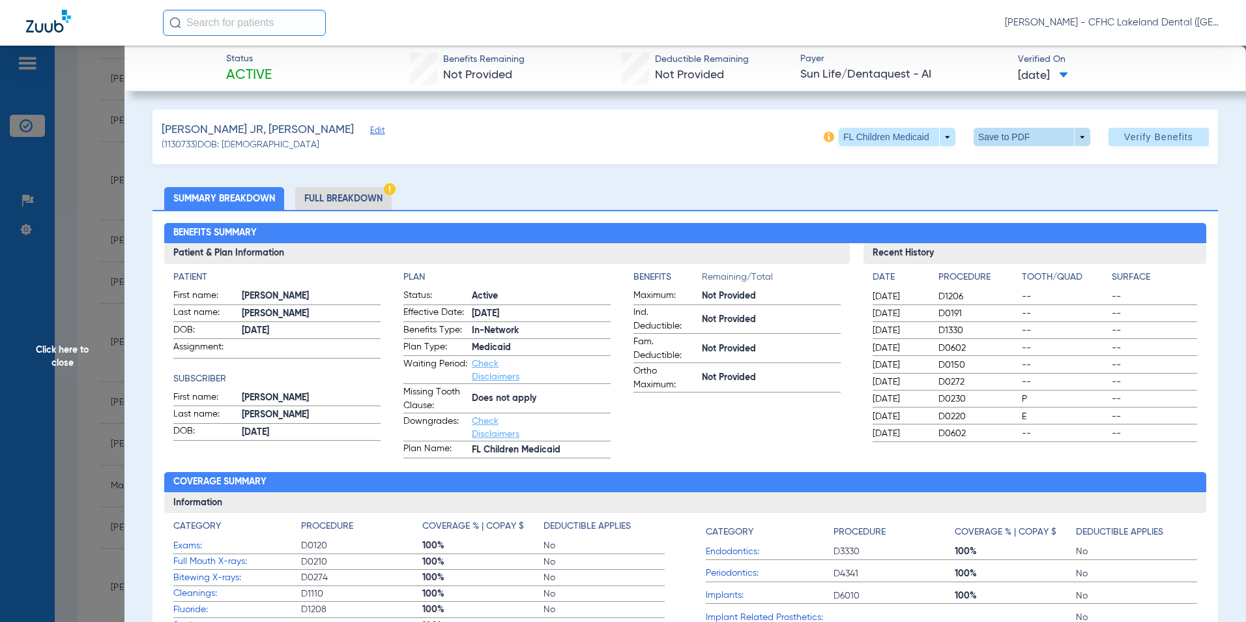
click at [1068, 142] on span at bounding box center [1032, 137] width 117 height 18
click at [1031, 164] on span "Save to PDF" at bounding box center [1026, 162] width 51 height 9
